Goal: Communication & Community: Answer question/provide support

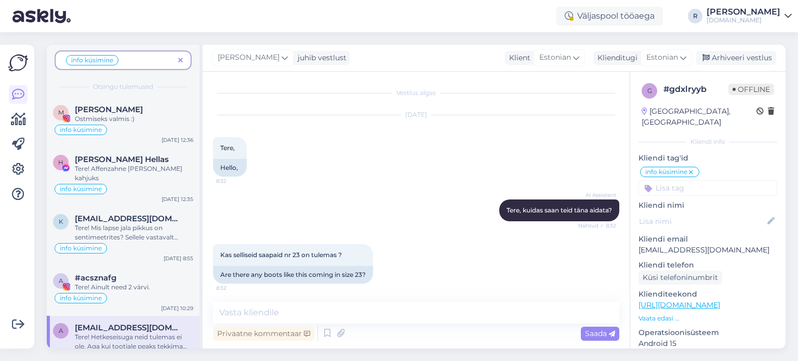
scroll to position [440, 0]
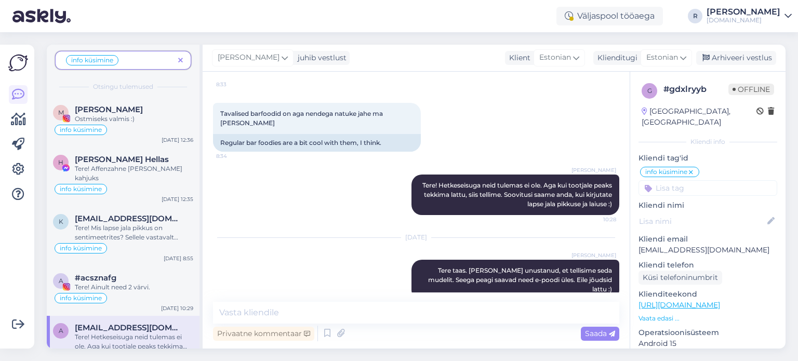
click at [185, 57] on span at bounding box center [180, 60] width 13 height 11
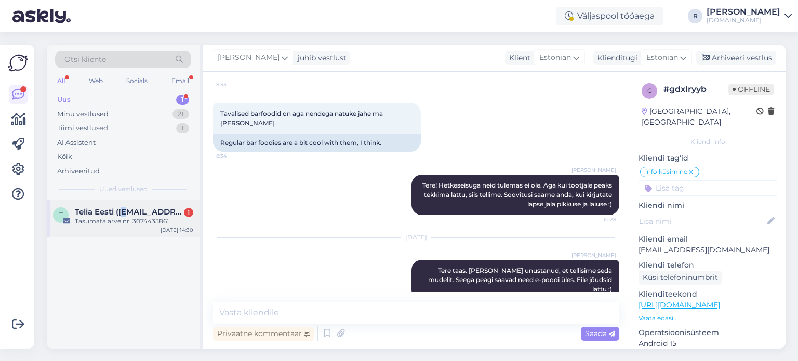
click at [126, 211] on span "Telia Eesti ([EMAIL_ADDRESS][DOMAIN_NAME])" at bounding box center [129, 211] width 108 height 9
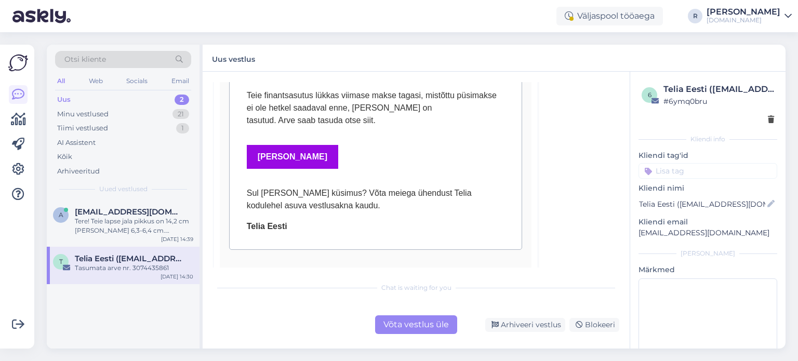
scroll to position [272, 0]
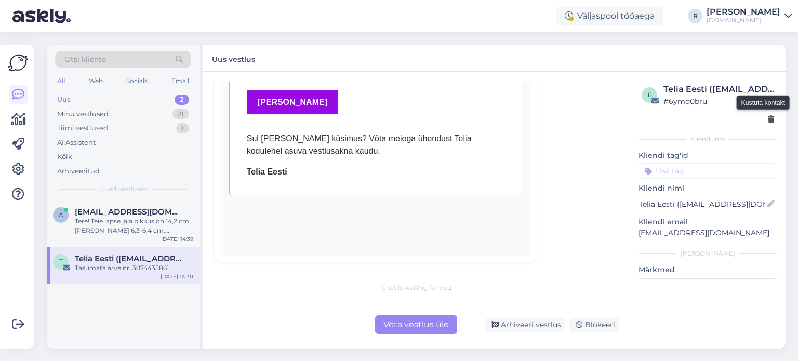
click at [768, 120] on icon at bounding box center [771, 119] width 6 height 7
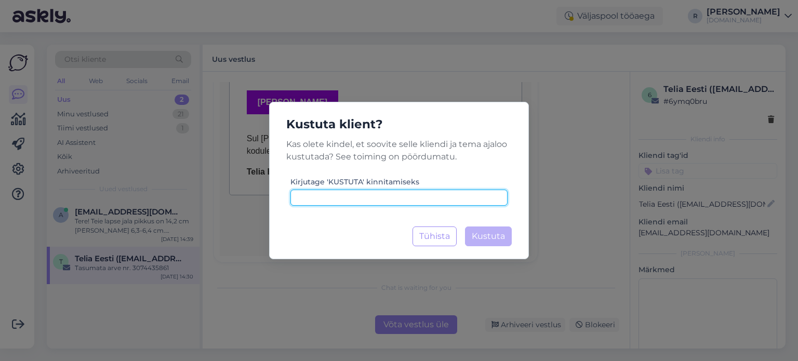
click at [349, 199] on input at bounding box center [398, 198] width 217 height 16
type input "kustuta"
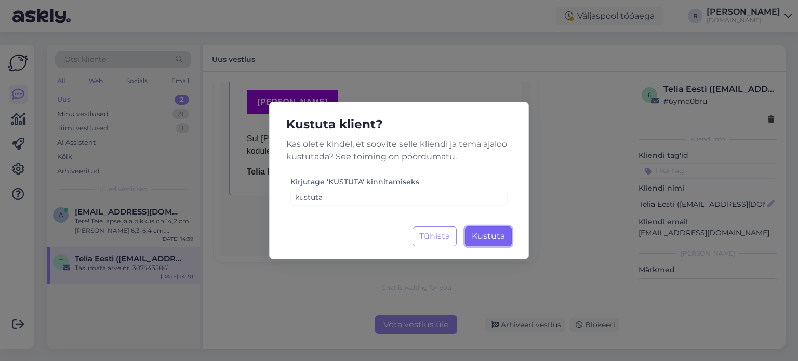
click at [487, 235] on span "Kustuta" at bounding box center [488, 236] width 33 height 10
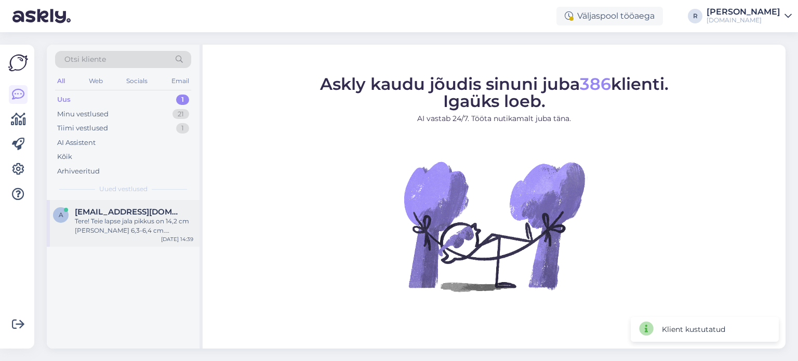
click at [100, 226] on div "Tere! Teie lapse jala pikkus on 14,2 cm [PERSON_NAME] 6,3-6,4 cm. Soovitatav va…" at bounding box center [134, 226] width 118 height 19
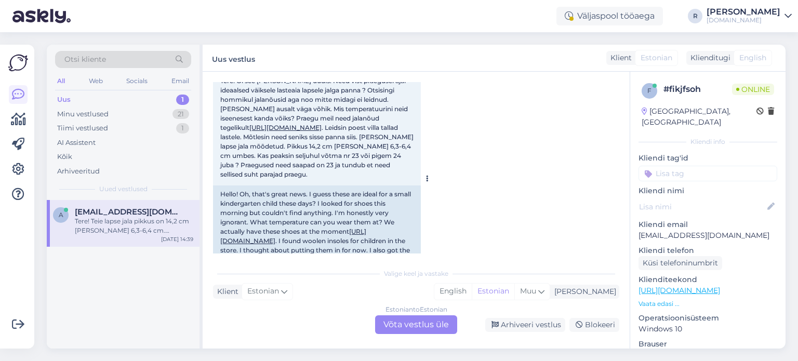
scroll to position [52, 0]
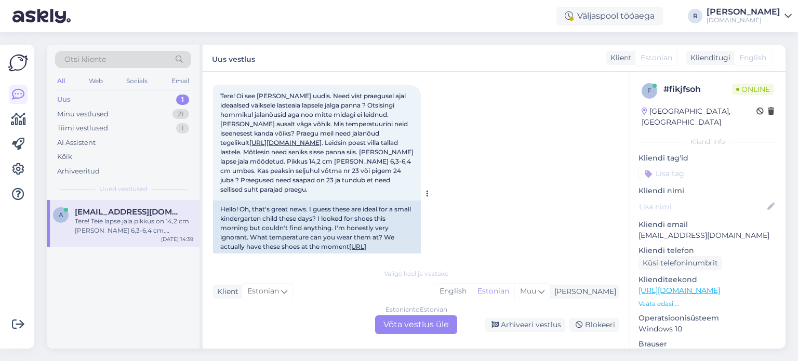
click at [300, 146] on link "[URL][DOMAIN_NAME]" at bounding box center [285, 143] width 72 height 8
click at [392, 324] on div "Estonian to Estonian Võta vestlus üle" at bounding box center [416, 324] width 82 height 19
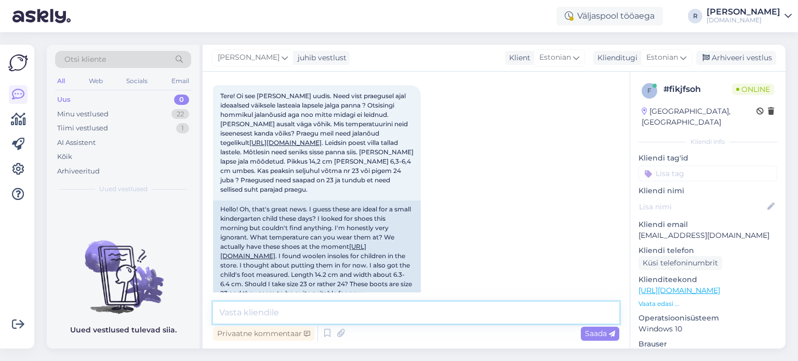
click at [265, 319] on textarea at bounding box center [416, 313] width 406 height 22
type textarea "#"
type textarea "3F jääb sellele jalale laiaks"
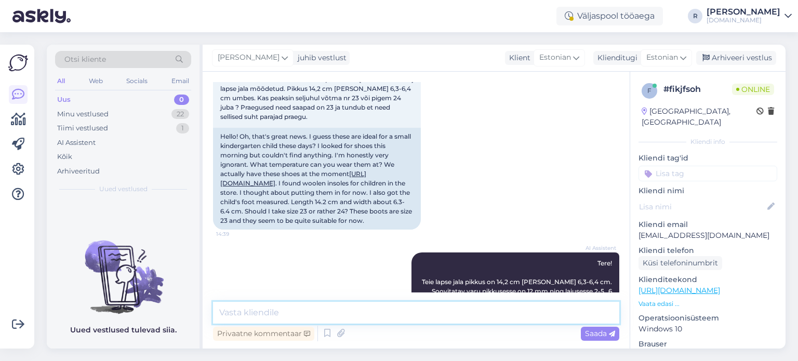
scroll to position [118, 0]
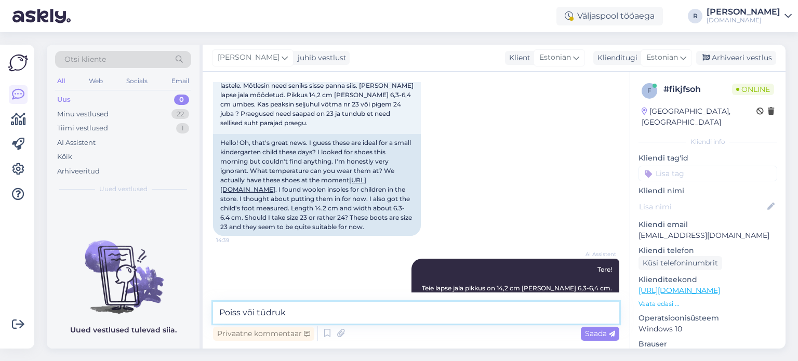
type textarea "Poiss või tüdruk?"
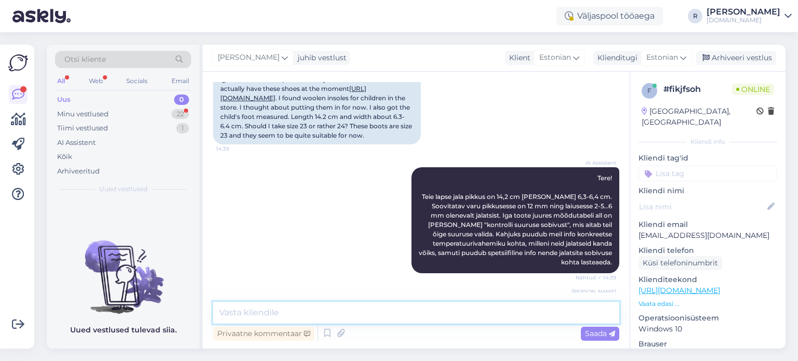
scroll to position [156, 0]
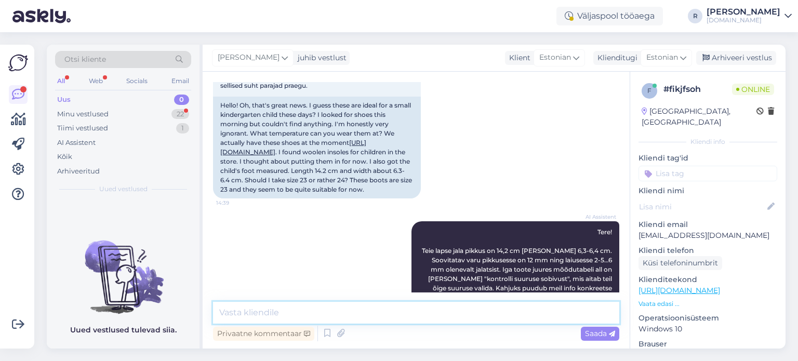
click at [302, 309] on textarea at bounding box center [416, 313] width 406 height 22
paste textarea "[URL][DOMAIN_NAME]"
type textarea "25 suurus: [URL][DOMAIN_NAME]"
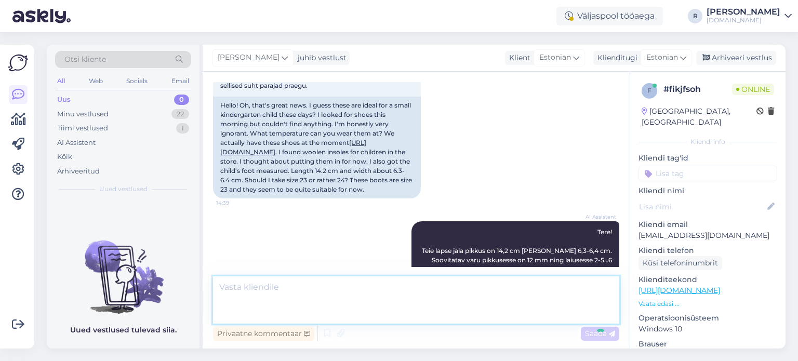
scroll to position [436, 0]
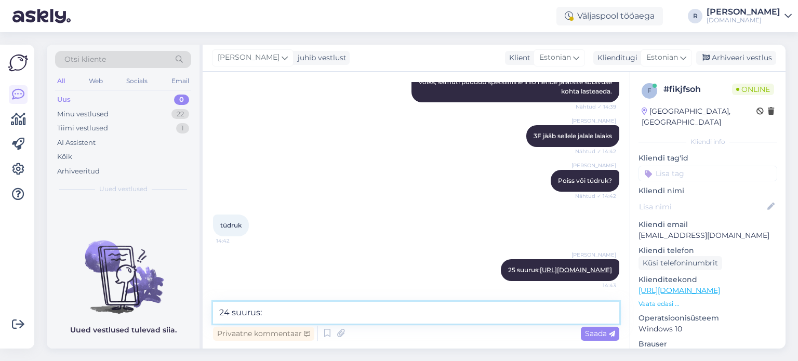
paste textarea "[URL][DOMAIN_NAME]"
type textarea "24 suurus: [URL][DOMAIN_NAME]"
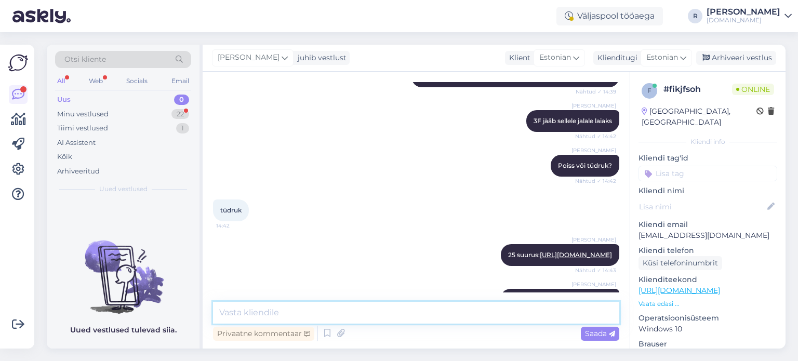
scroll to position [544, 0]
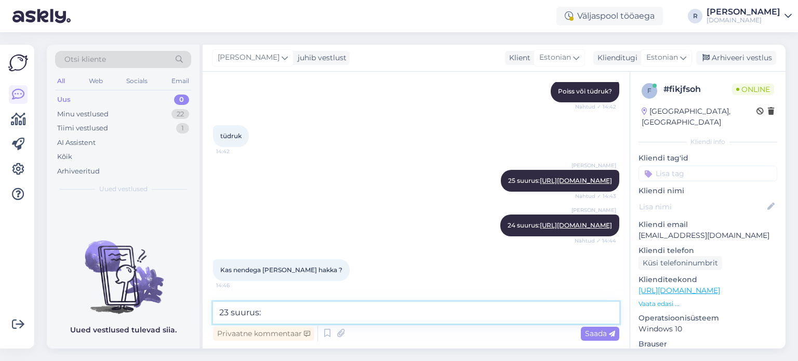
paste textarea "[URL][DOMAIN_NAME]"
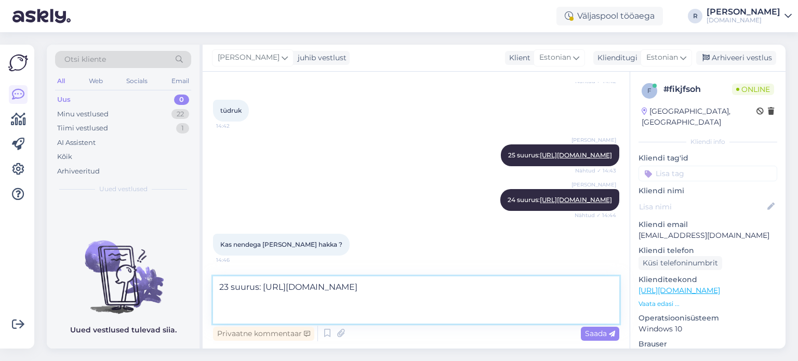
type textarea "23 suurus: [URL][DOMAIN_NAME]'"
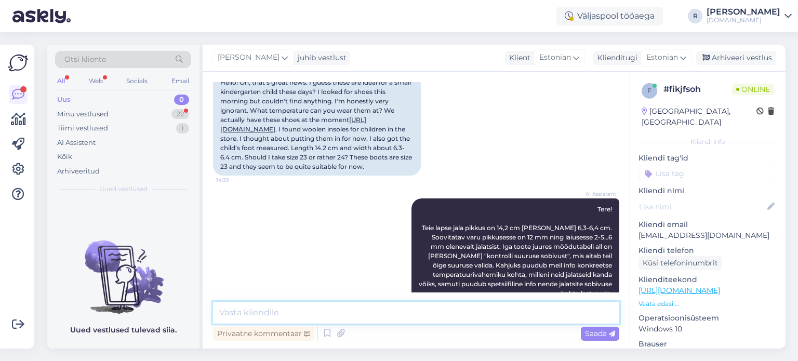
scroll to position [161, 0]
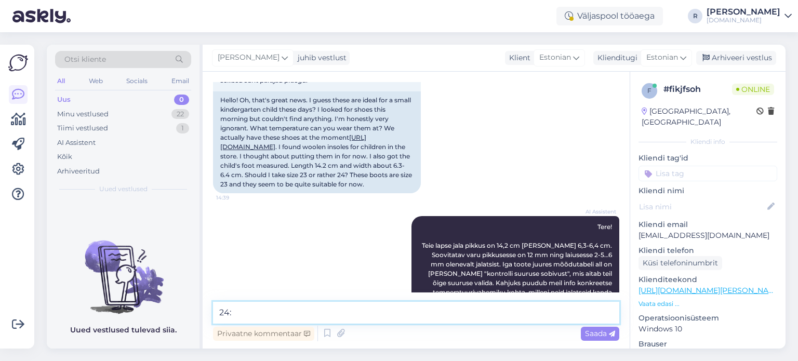
paste textarea "[URL][DOMAIN_NAME]"
type textarea "24: [URL][DOMAIN_NAME]"
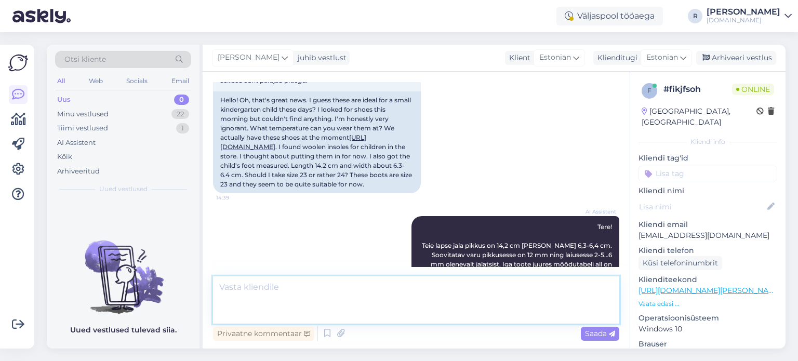
scroll to position [744, 0]
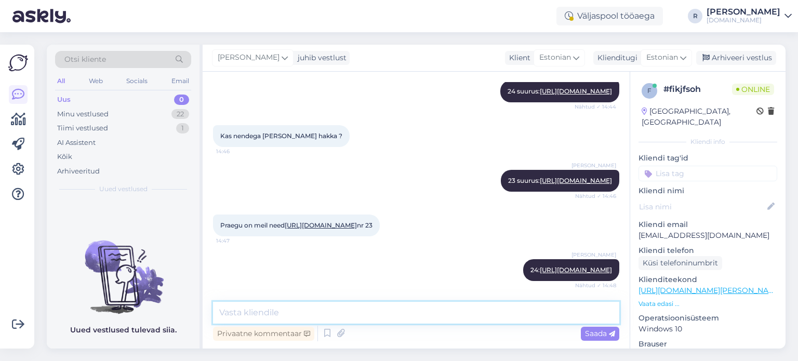
click at [262, 310] on textarea at bounding box center [416, 313] width 406 height 22
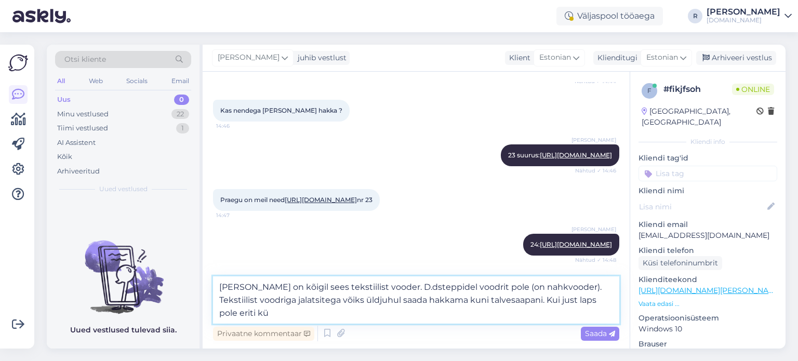
scroll to position [770, 0]
type textarea "[PERSON_NAME] on kõigil sees tekstiilist vooder. D.dsteppidel voodrit pole (on …"
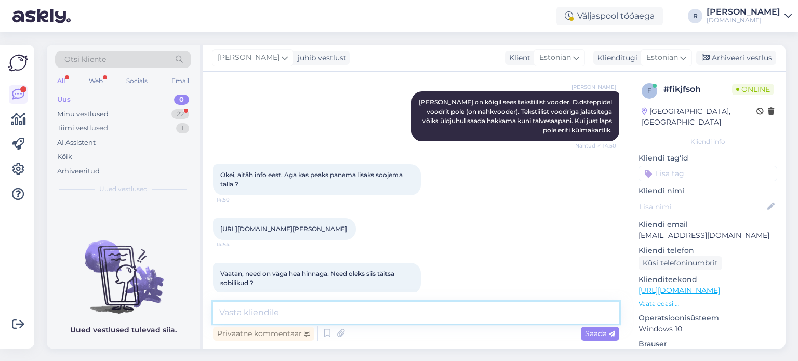
scroll to position [979, 0]
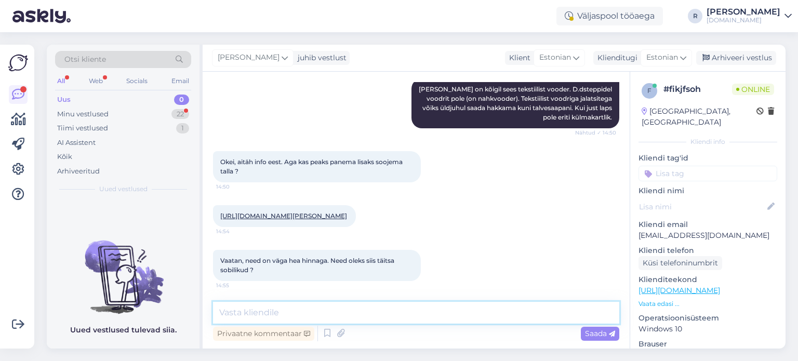
click at [331, 305] on textarea at bounding box center [416, 313] width 406 height 22
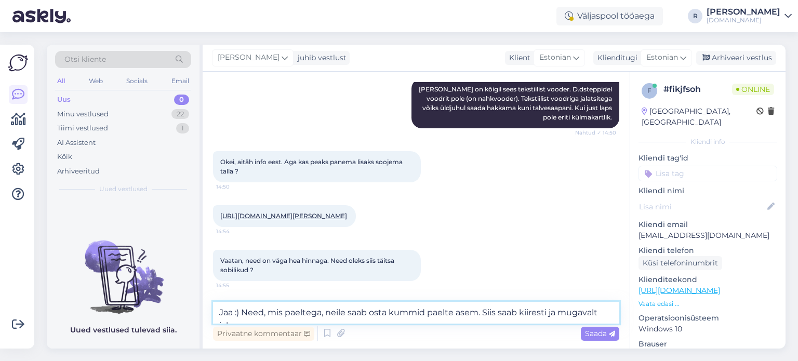
scroll to position [990, 0]
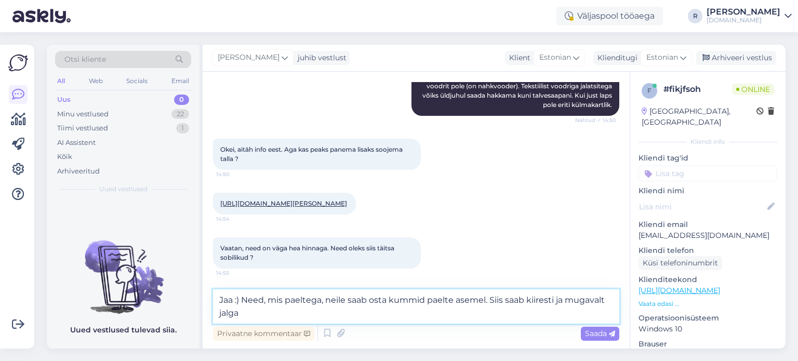
type textarea "Jaa :) Need, mis paeltega, neile saab osta kummid paelte asemele. Siis saab kii…"
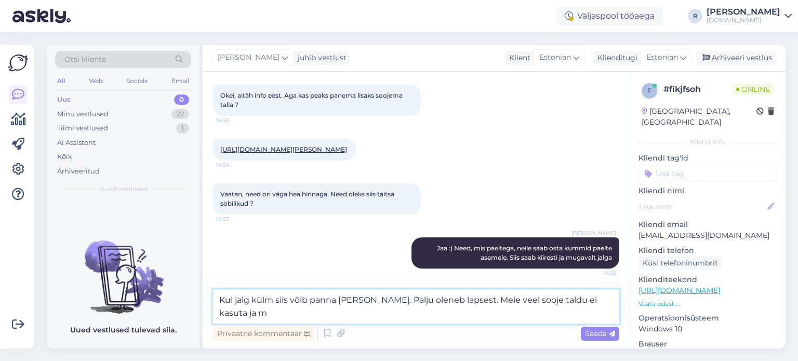
scroll to position [1045, 0]
type textarea "Kui jalg külm siis võib panna [PERSON_NAME]. Palju oleneb lapsest. Meie veel so…"
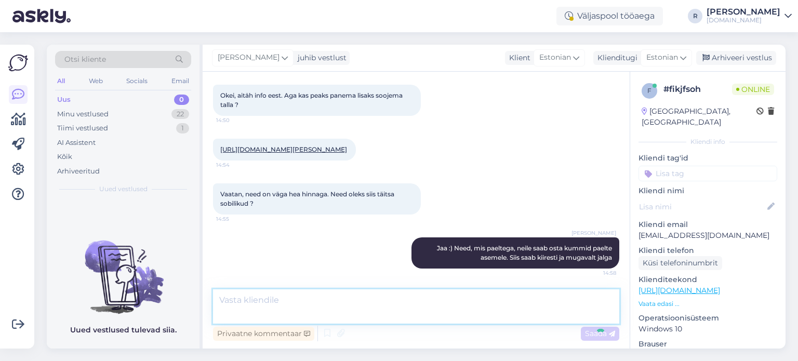
scroll to position [1096, 0]
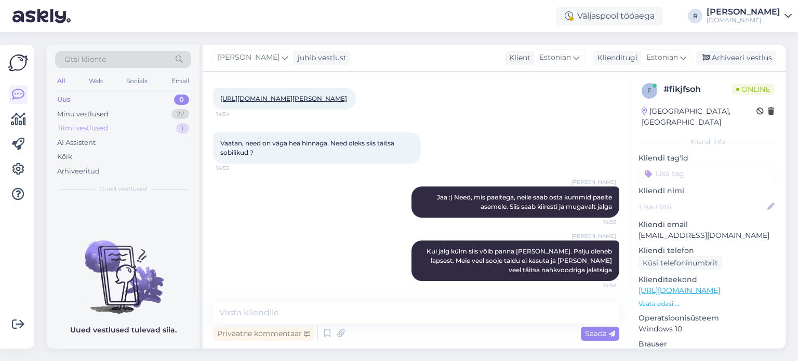
click at [94, 128] on div "Tiimi vestlused" at bounding box center [82, 128] width 51 height 10
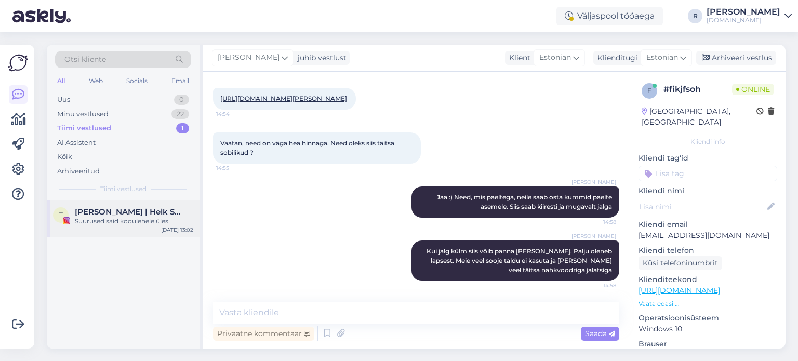
click at [121, 217] on div "Suurused said kodulehele üles" at bounding box center [134, 221] width 118 height 9
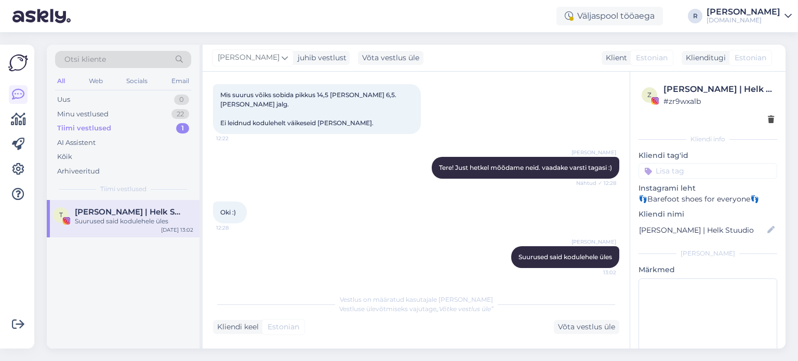
scroll to position [191, 0]
click at [65, 77] on div "All" at bounding box center [61, 81] width 12 height 14
click at [67, 78] on div "All Web Socials Email" at bounding box center [123, 82] width 136 height 16
click at [61, 82] on div "All" at bounding box center [61, 81] width 12 height 14
click at [65, 152] on div "Kõik" at bounding box center [64, 157] width 15 height 10
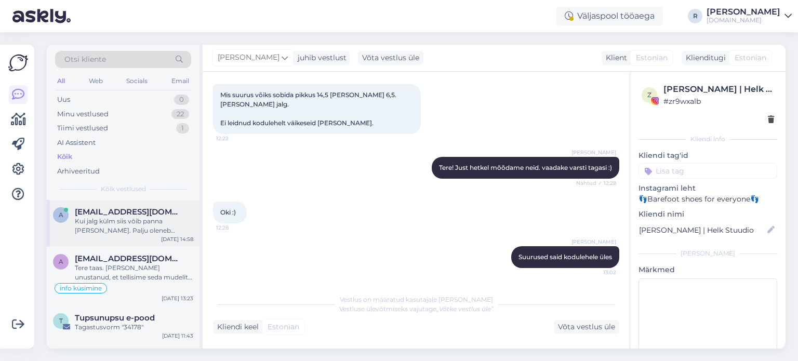
click at [105, 228] on div "Kui jalg külm siis võib panna [PERSON_NAME]. Palju oleneb lapsest. Meie veel so…" at bounding box center [134, 226] width 118 height 19
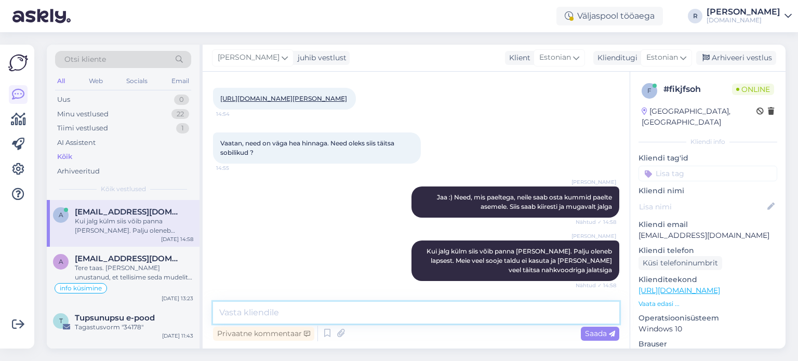
click at [275, 310] on textarea at bounding box center [416, 313] width 406 height 22
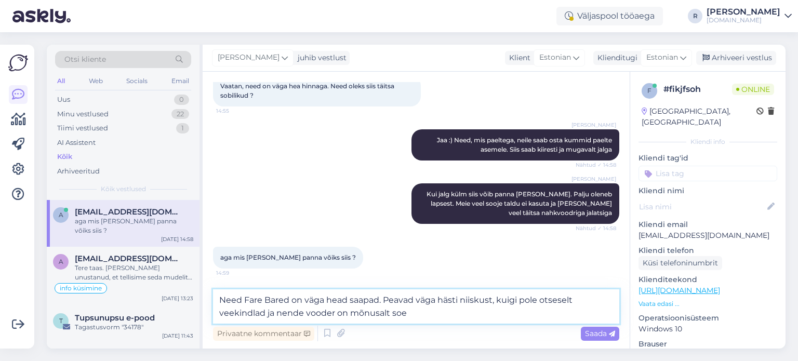
type textarea "Need Fare Bared on väga head saapad. Peavad väga hästi niiskust, kuigi pole ots…"
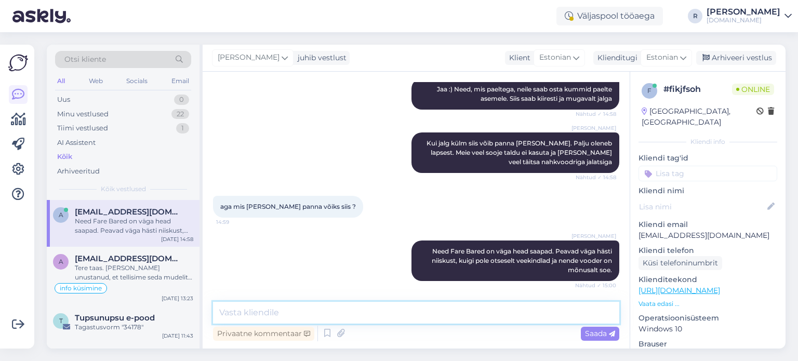
scroll to position [1249, 0]
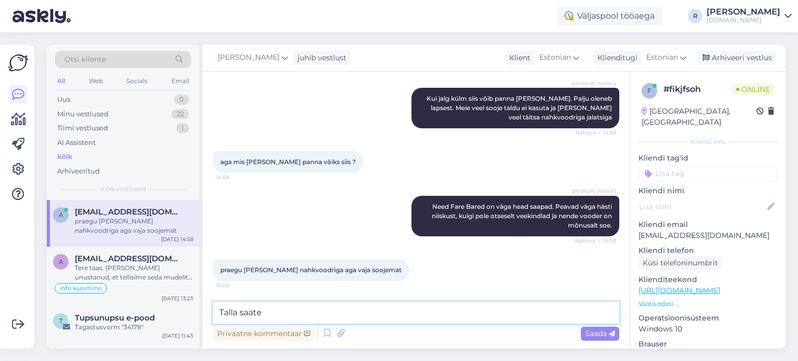
type textarea "D"
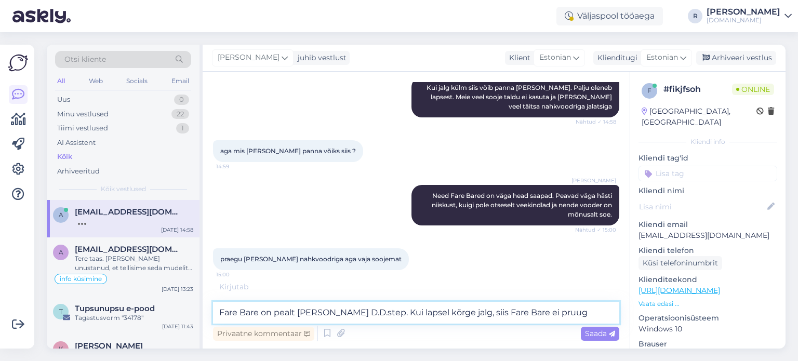
scroll to position [1293, 0]
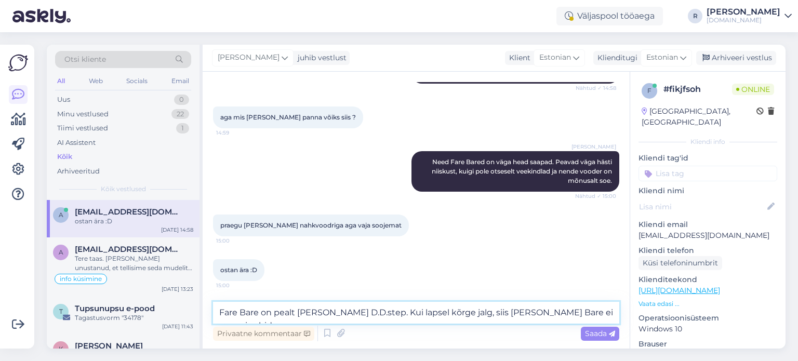
type textarea "Fare Bare on pealt [PERSON_NAME] D.D.step. Kui lapsel kõrge jalg, siis [PERSON_…"
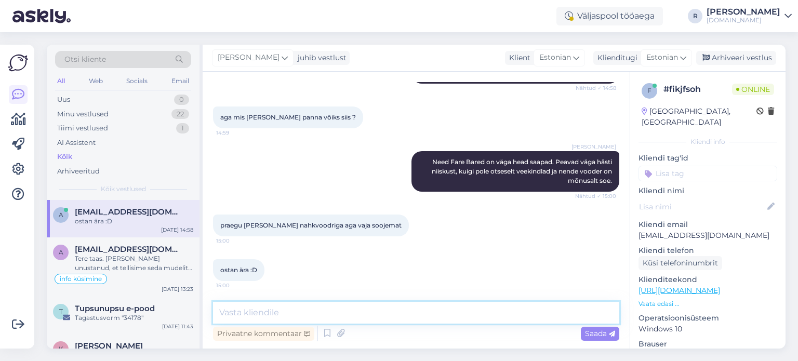
scroll to position [1347, 0]
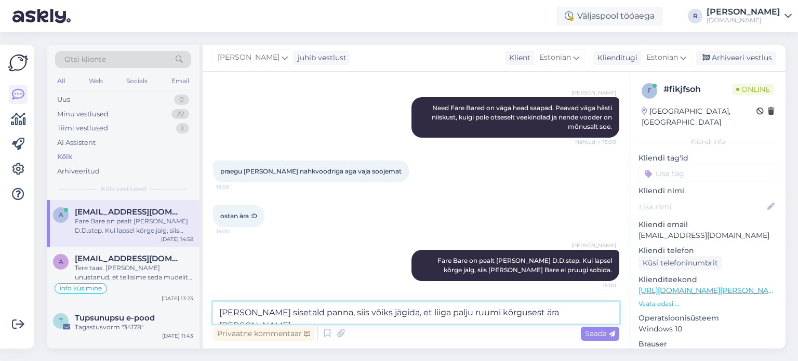
click at [353, 315] on textarea "[PERSON_NAME] sisetald panna, siis võiks jägida, et liiga palju ruumi kõrgusest…" at bounding box center [416, 313] width 406 height 22
click at [588, 313] on textarea "[PERSON_NAME] sisetald panna, siis võiks jälgida, et see liiga palju ruumi kõrg…" at bounding box center [416, 313] width 406 height 22
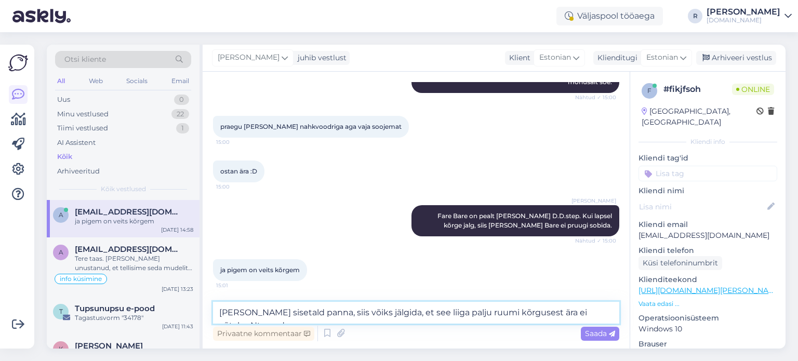
scroll to position [1403, 0]
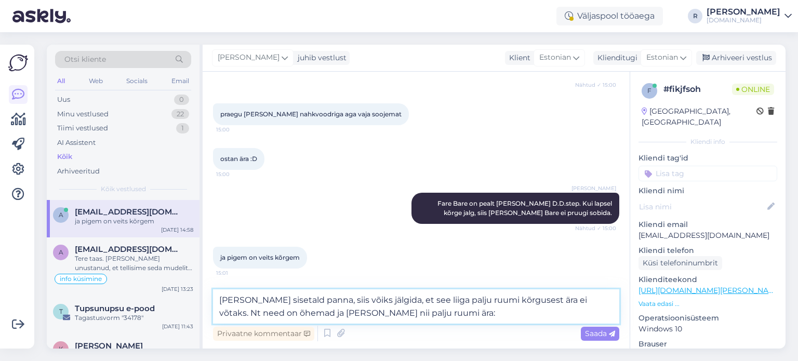
paste textarea "[URL][DOMAIN_NAME]"
type textarea "[PERSON_NAME] sisetald panna, siis võiks jälgida, et see liiga palju ruumi kõrg…"
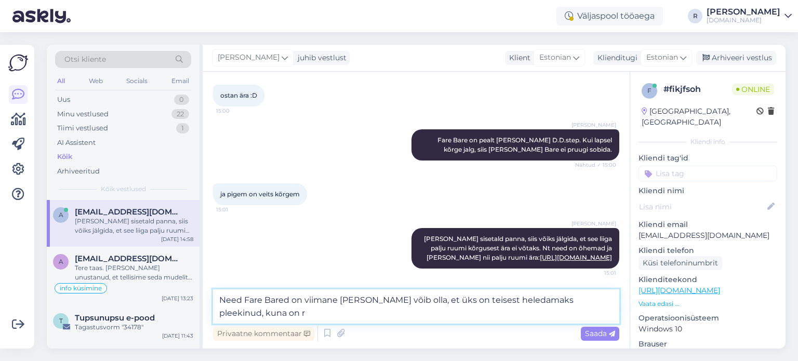
scroll to position [1487, 0]
type textarea "Need [PERSON_NAME] on viimane [PERSON_NAME] võib olla, et üks on teisest heleda…"
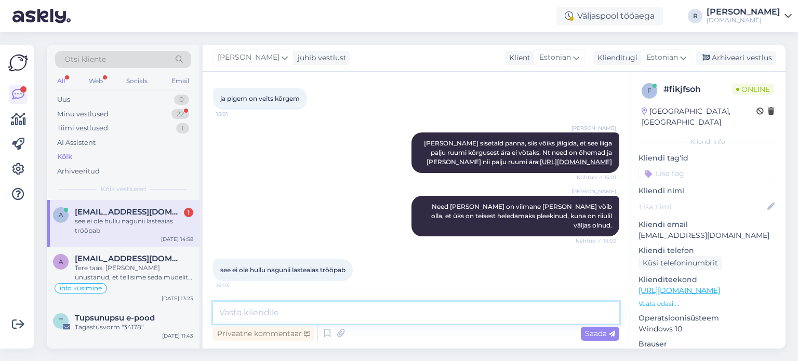
scroll to position [1573, 0]
click at [302, 311] on textarea at bounding box center [416, 313] width 406 height 22
click at [707, 166] on input at bounding box center [707, 174] width 139 height 16
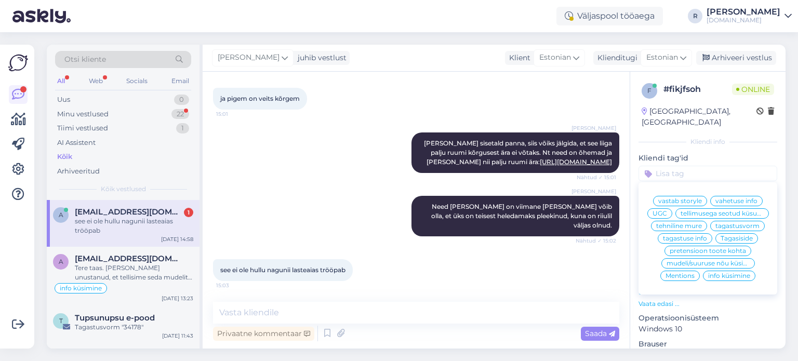
click at [735, 263] on span "mudeli/suuruse nõu küsimine" at bounding box center [707, 263] width 83 height 6
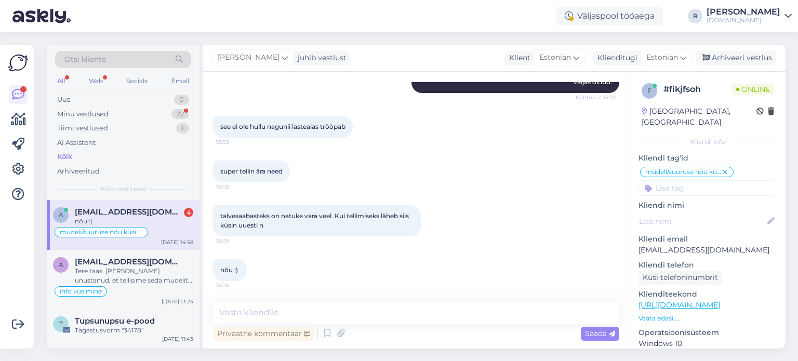
scroll to position [1716, 0]
click at [277, 312] on textarea at bounding box center [416, 313] width 406 height 22
type textarea "Teeme nii :)"
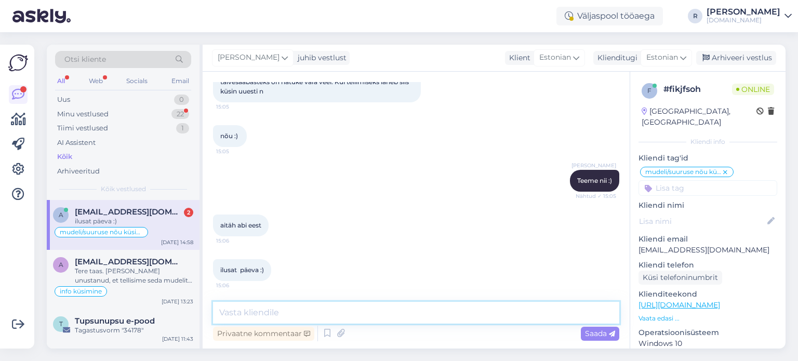
scroll to position [1850, 0]
type textarea "[PERSON_NAME] [PERSON_NAME] päeva! :)"
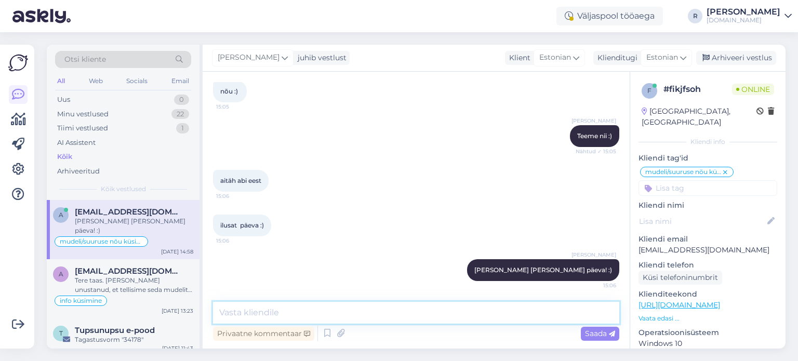
scroll to position [1895, 0]
